Goal: Navigation & Orientation: Find specific page/section

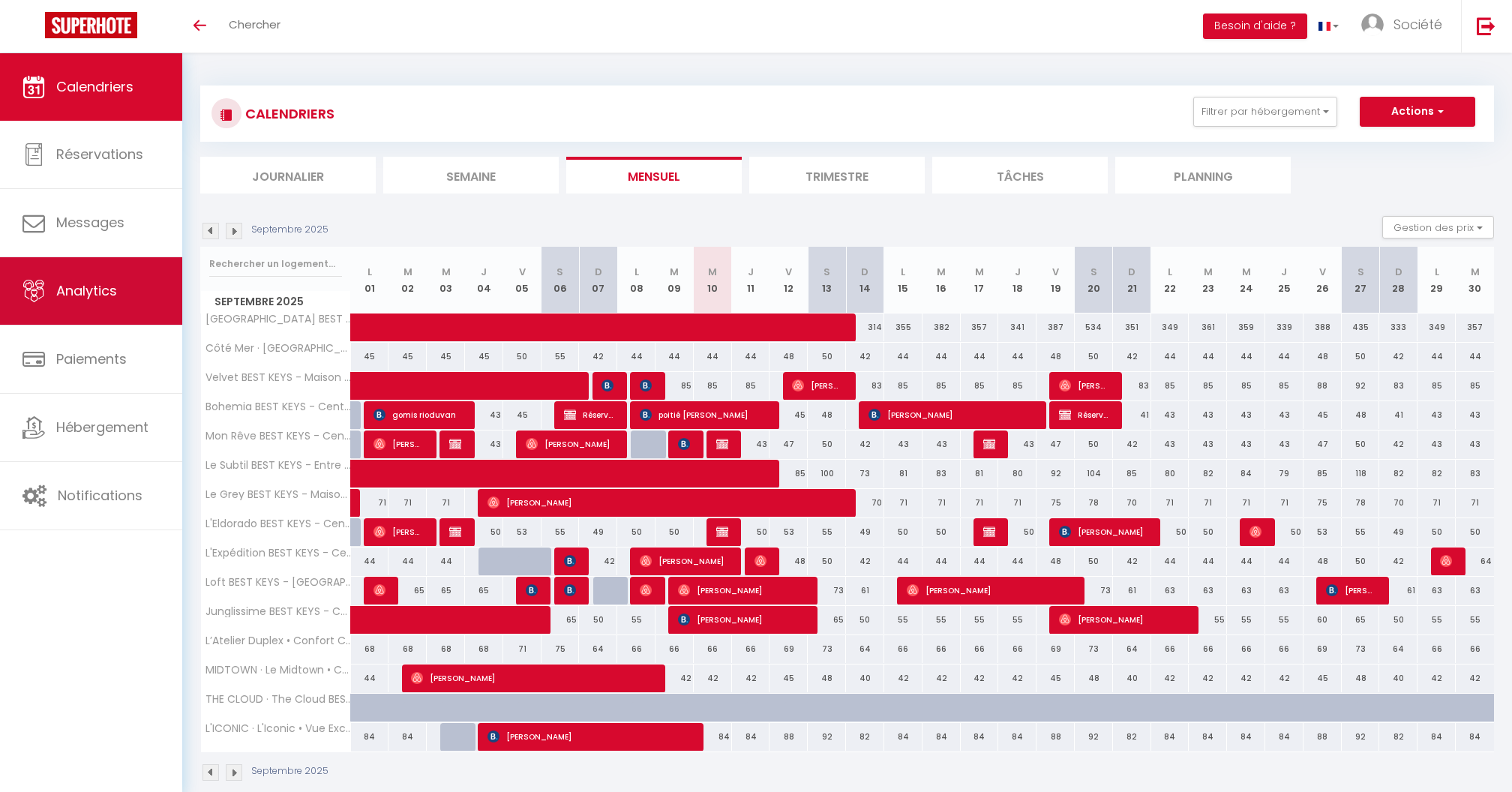
click at [82, 283] on span "Analytics" at bounding box center [86, 291] width 61 height 19
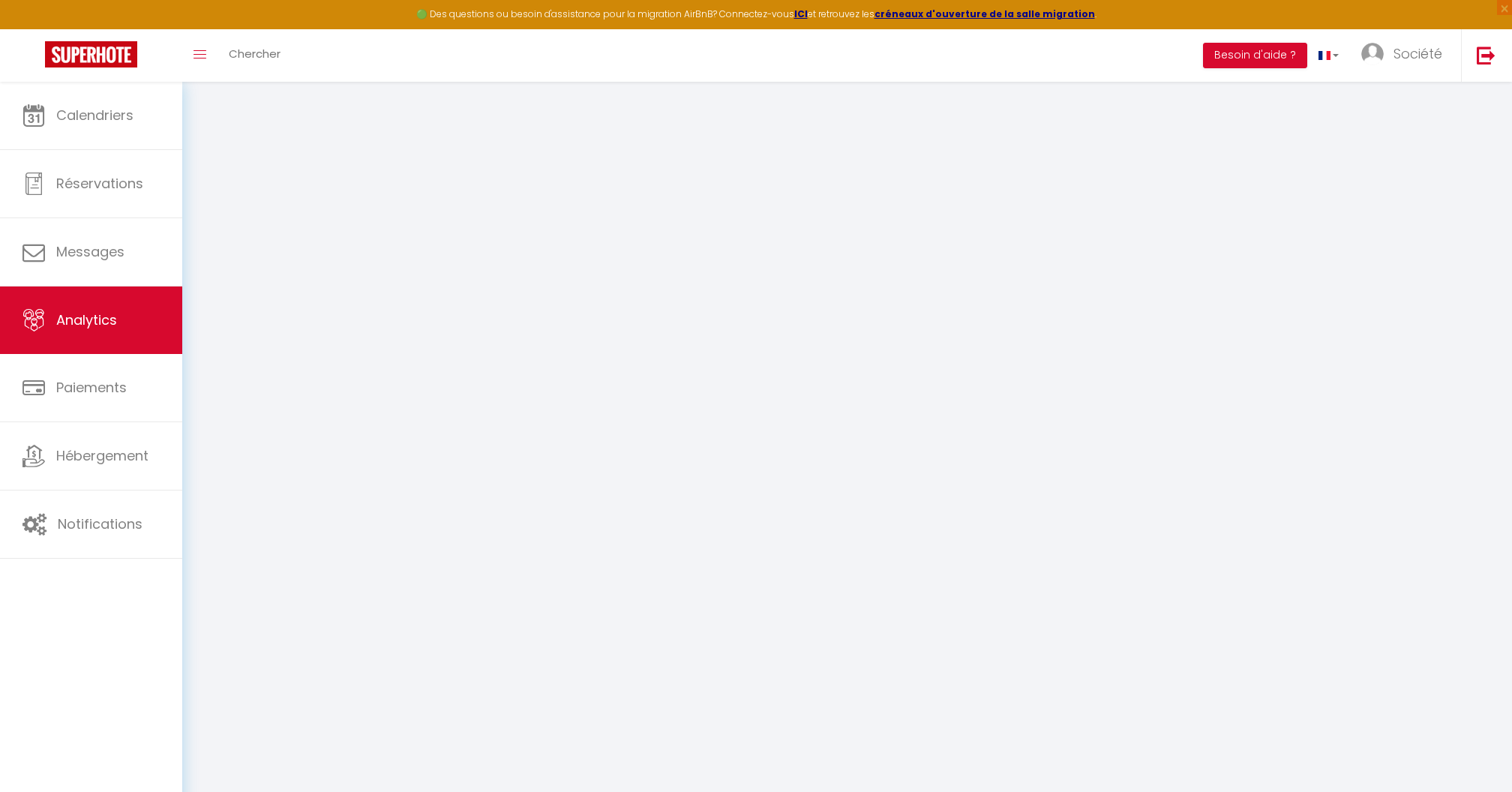
select select "2025"
select select "9"
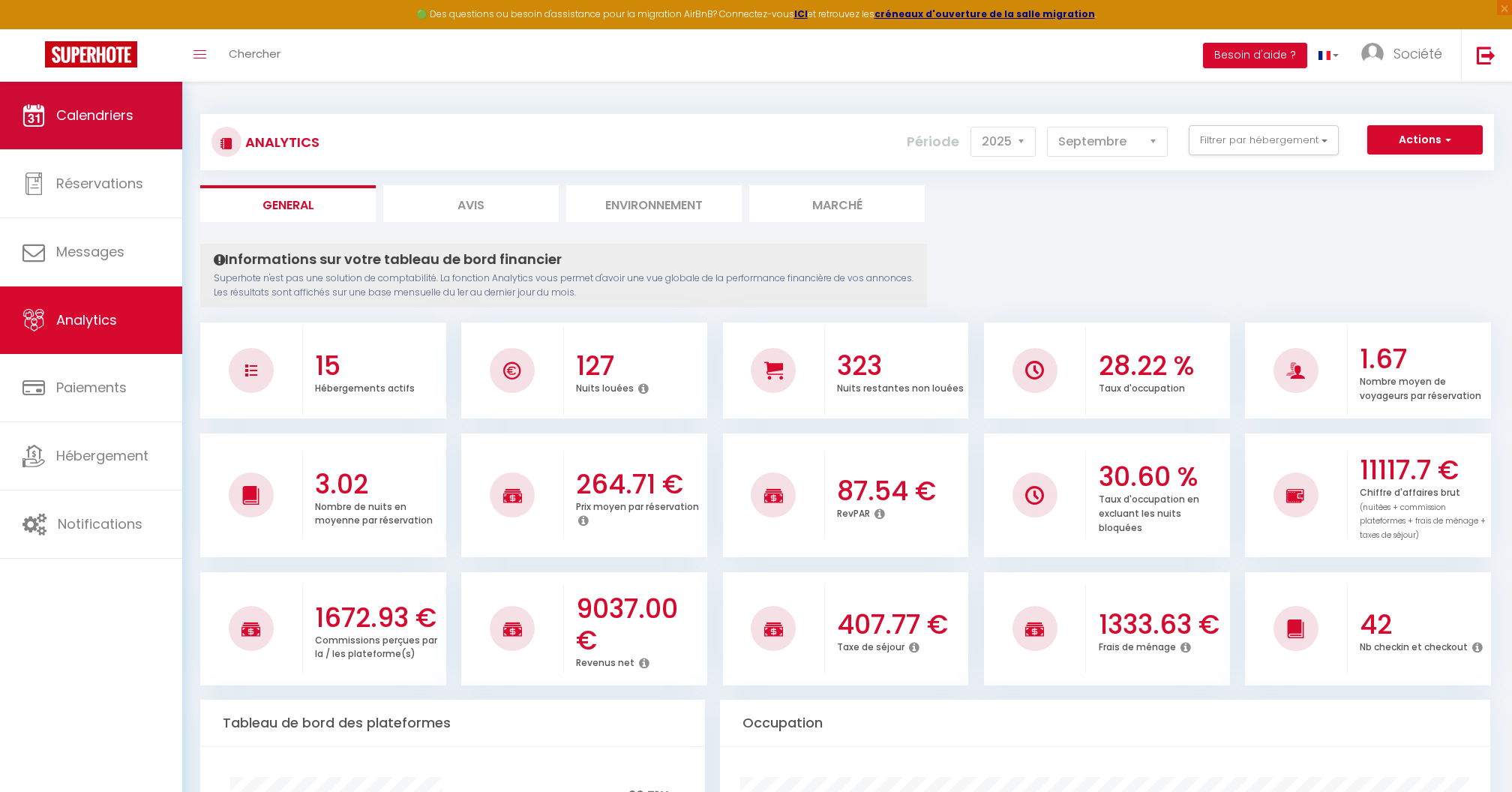
click at [92, 93] on link "Calendriers" at bounding box center [91, 115] width 182 height 67
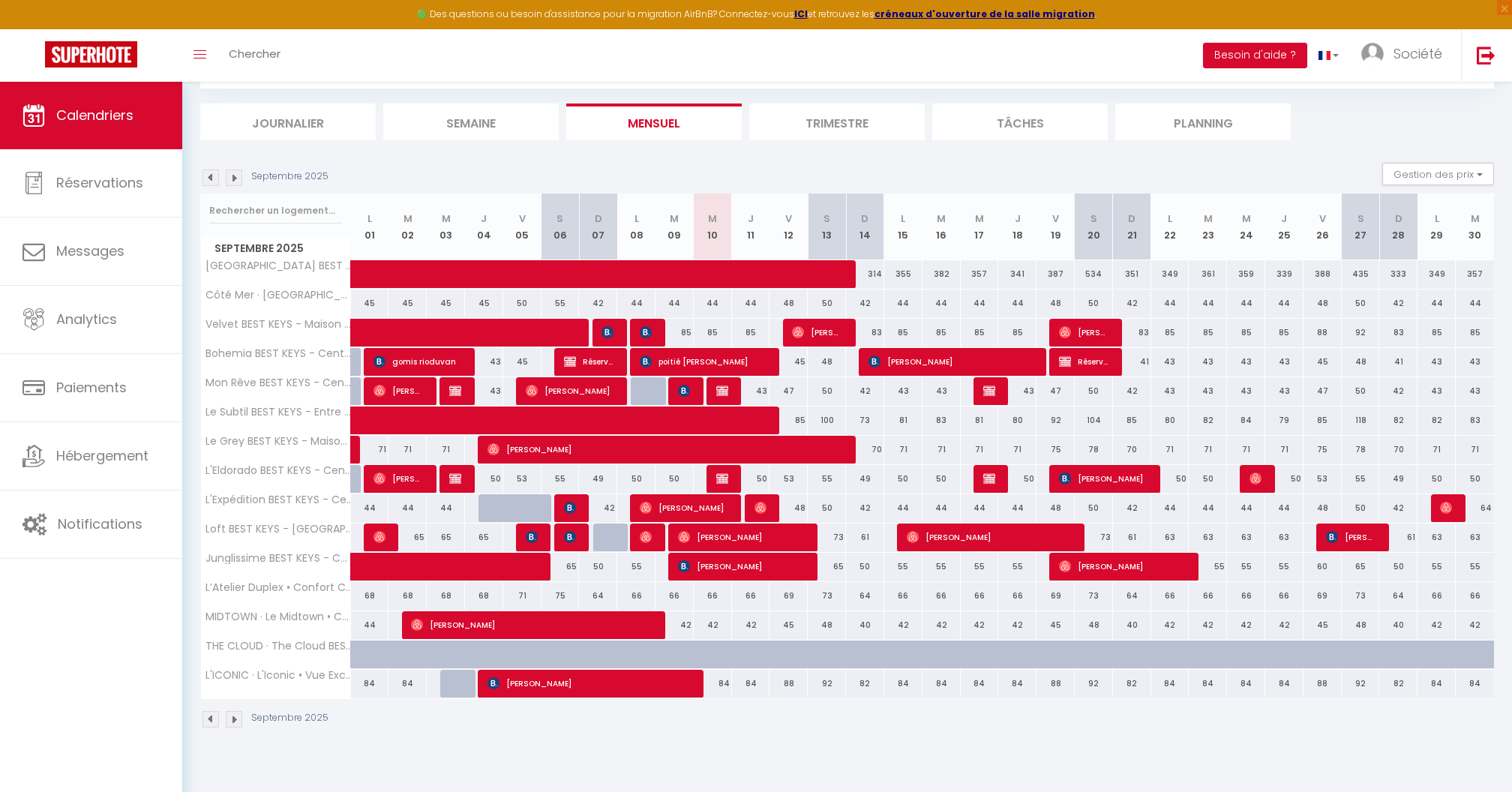
scroll to position [81, 0]
click at [266, 94] on div "CALENDRIERS Filtrer par hébergement Tous Villa Sénone BEST KEYS Jardin Véranda …" at bounding box center [846, 85] width 1293 height 108
click at [268, 112] on li "Journalier" at bounding box center [288, 122] width 176 height 36
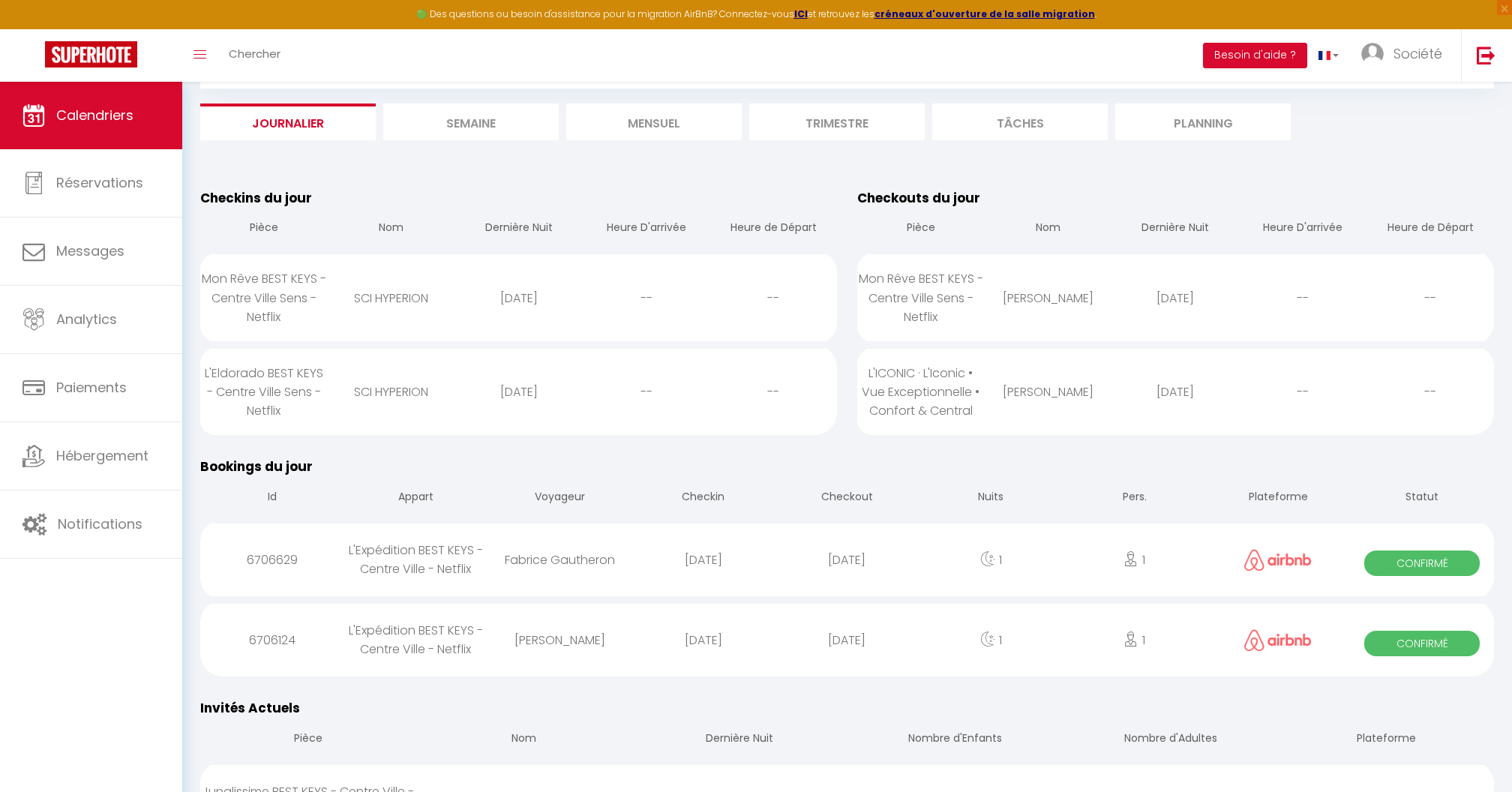
click at [482, 128] on li "Semaine" at bounding box center [471, 122] width 176 height 36
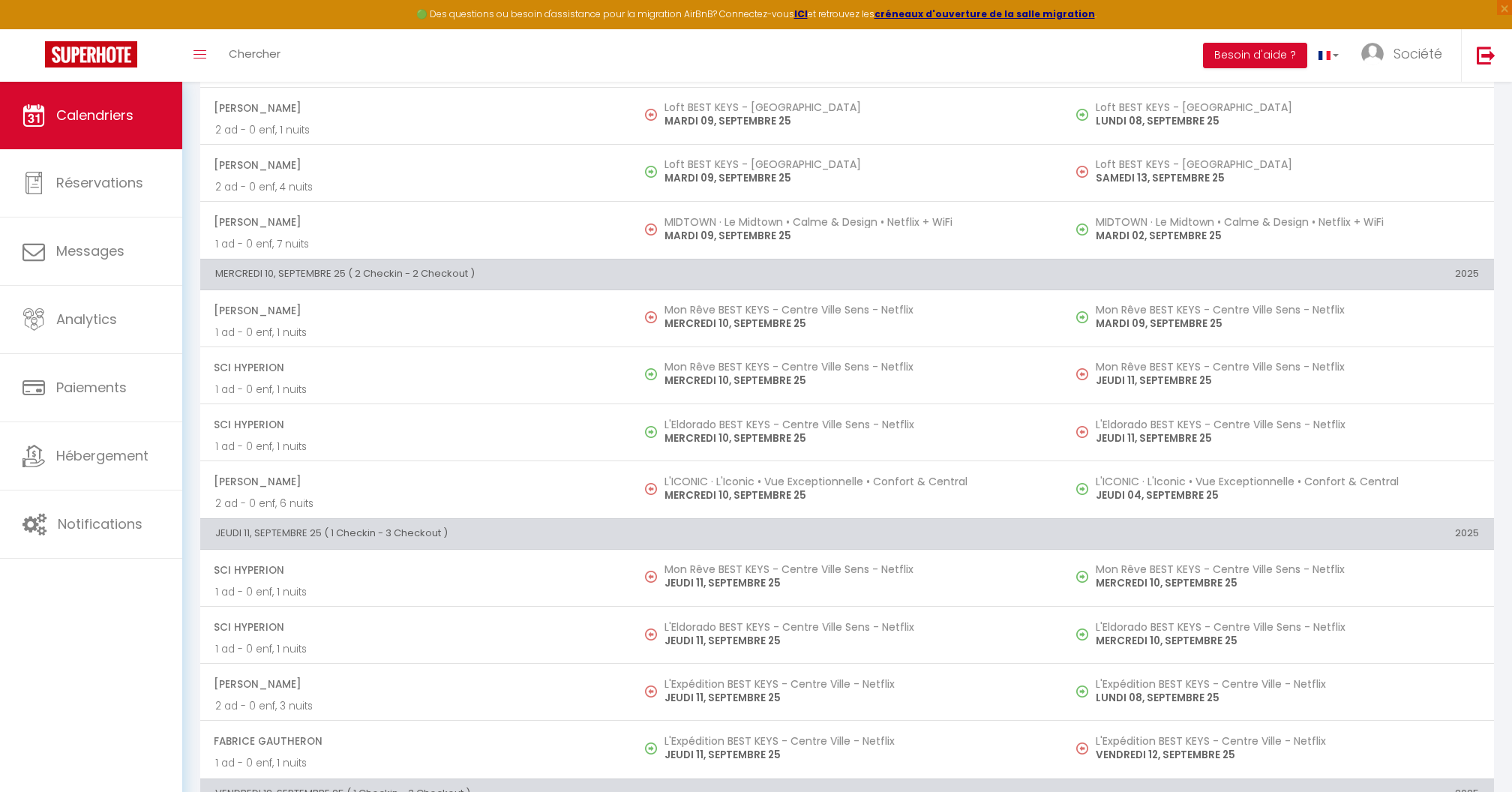
scroll to position [834, 0]
